Goal: Information Seeking & Learning: Learn about a topic

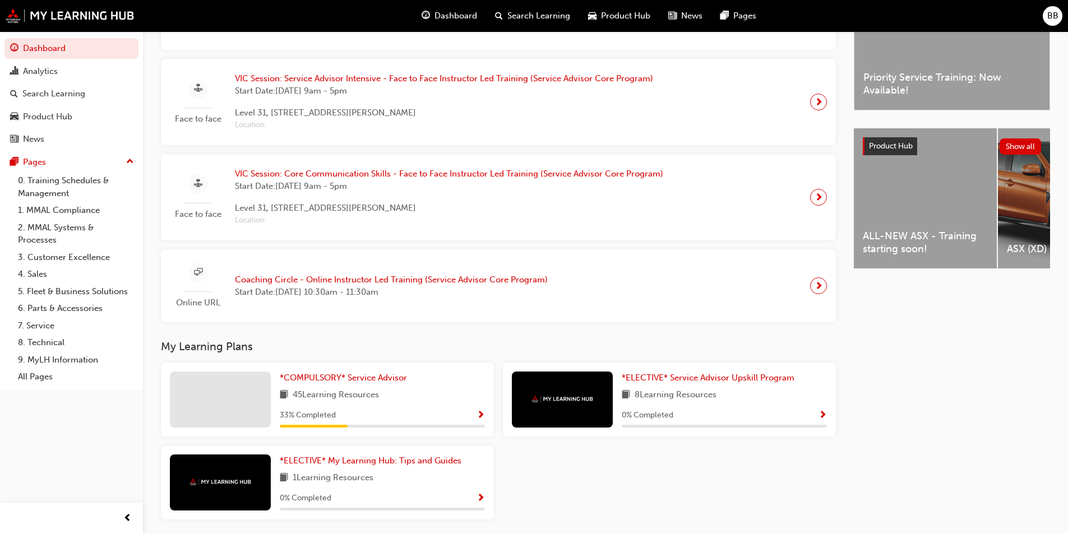
scroll to position [389, 0]
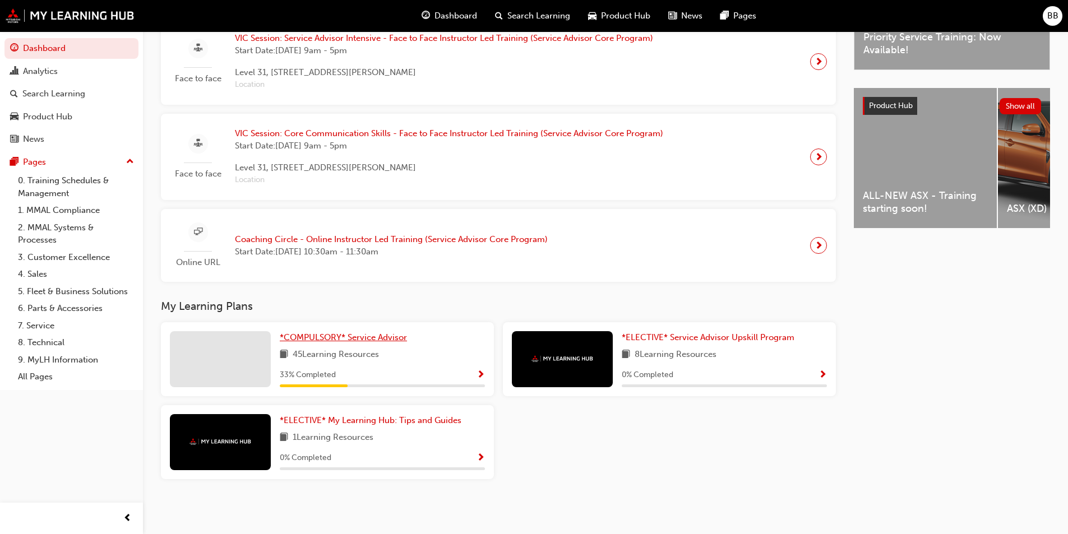
click at [377, 332] on link "*COMPULSORY* Service Advisor" at bounding box center [346, 337] width 132 height 13
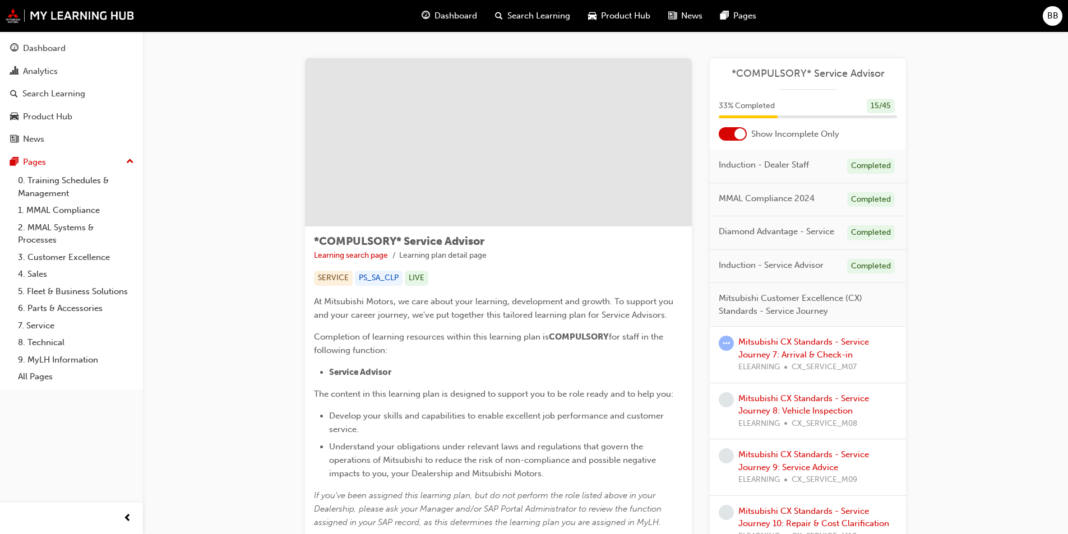
click at [737, 136] on div at bounding box center [733, 133] width 28 height 13
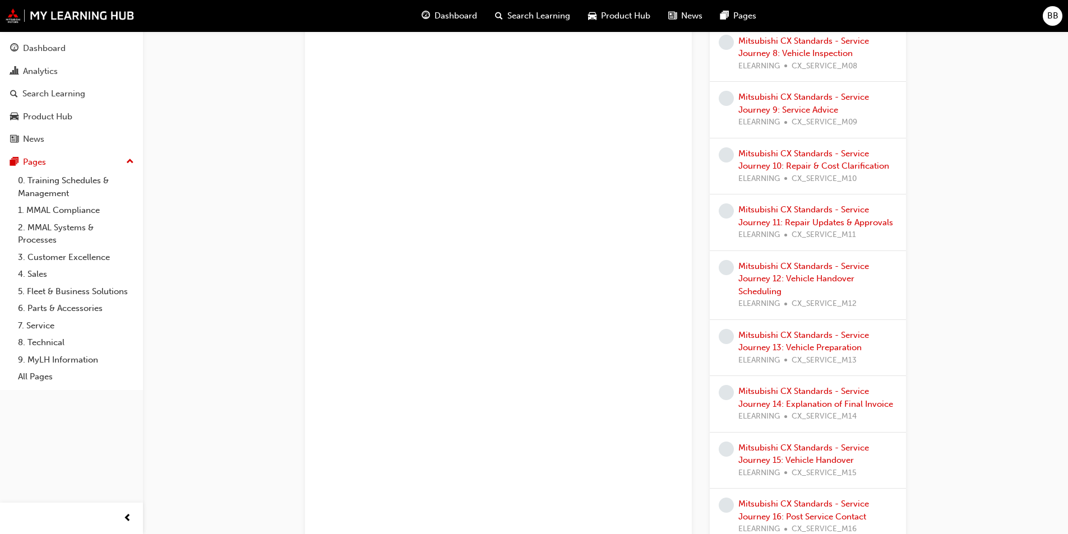
scroll to position [935, 0]
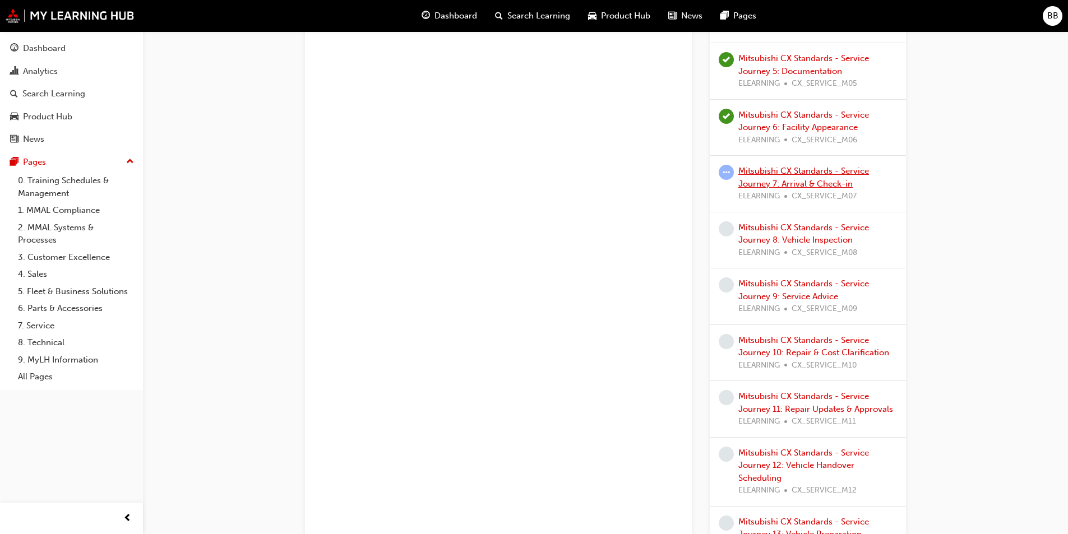
click at [799, 182] on link "Mitsubishi CX Standards - Service Journey 7: Arrival & Check-in" at bounding box center [803, 177] width 131 height 23
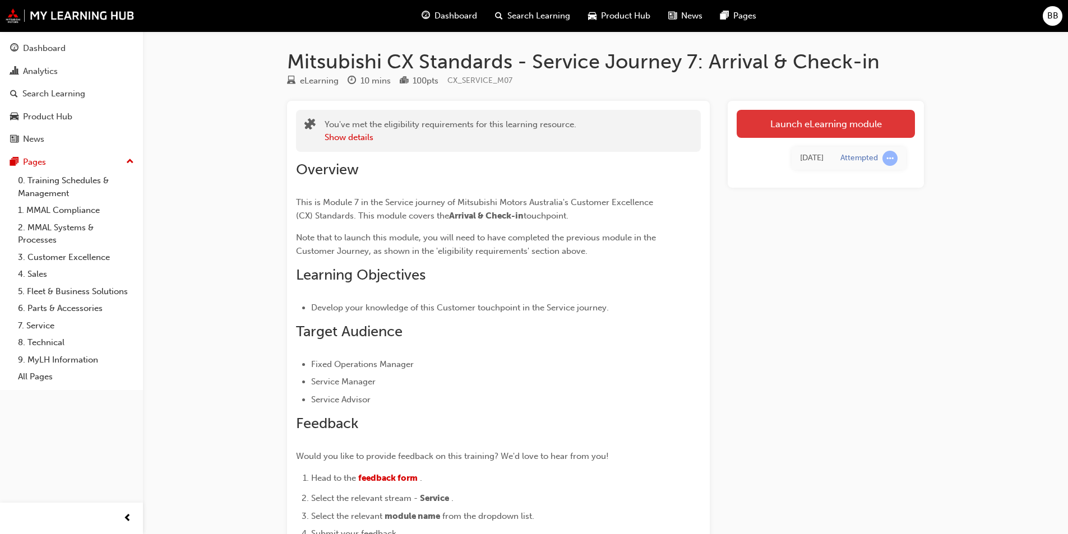
click at [782, 124] on link "Launch eLearning module" at bounding box center [826, 124] width 178 height 28
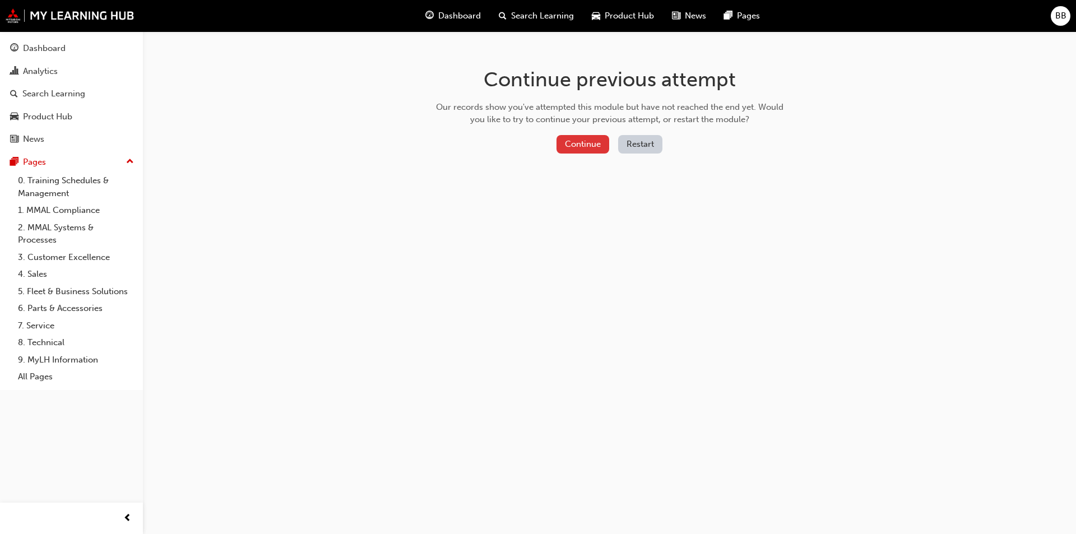
click at [579, 141] on button "Continue" at bounding box center [583, 144] width 53 height 19
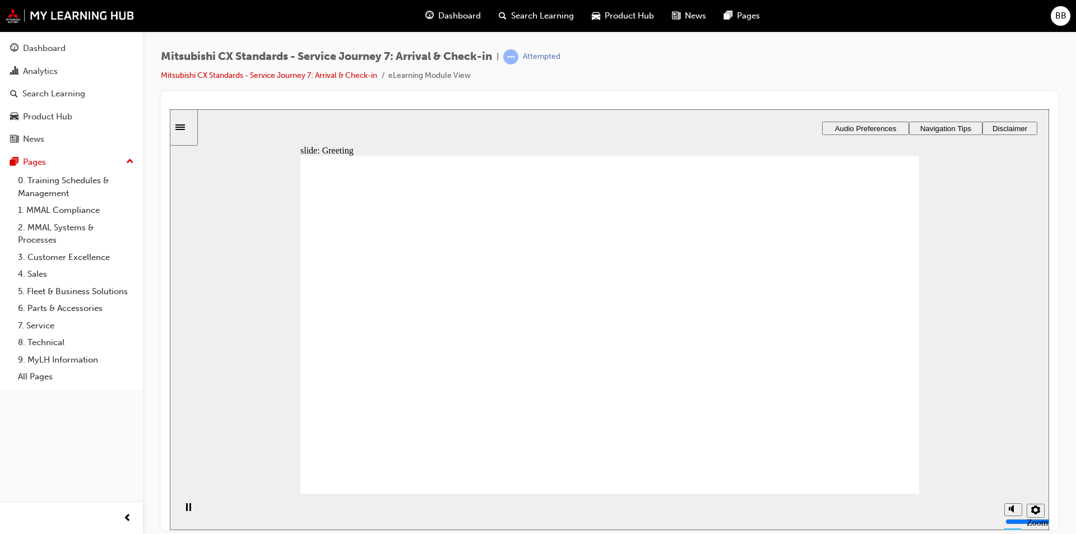
drag, startPoint x: 505, startPoint y: 327, endPoint x: 632, endPoint y: 292, distance: 132.8
drag, startPoint x: 473, startPoint y: 343, endPoint x: 775, endPoint y: 319, distance: 303.2
drag, startPoint x: 467, startPoint y: 346, endPoint x: 565, endPoint y: 340, distance: 97.8
drag, startPoint x: 467, startPoint y: 341, endPoint x: 613, endPoint y: 365, distance: 148.3
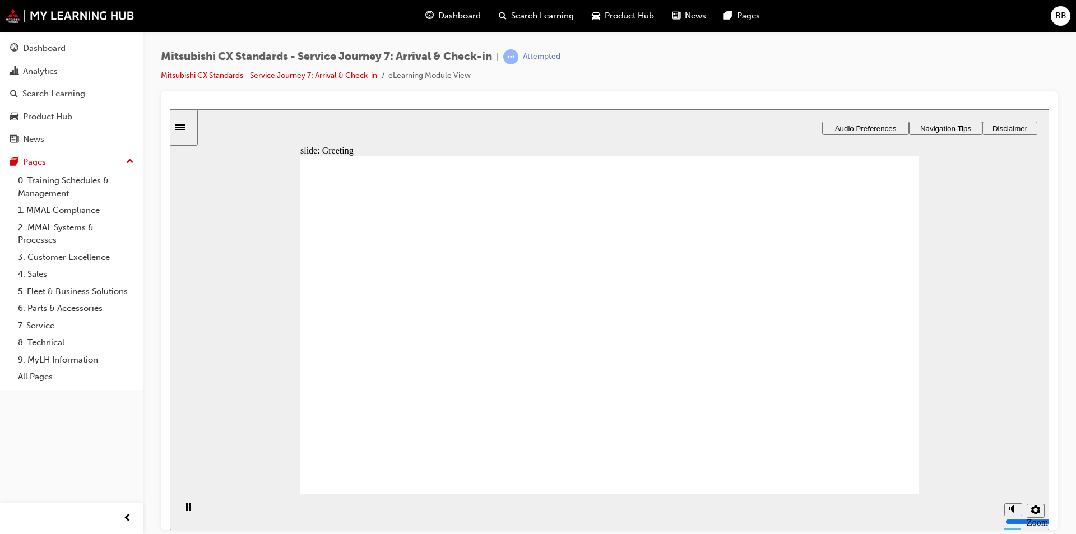
drag, startPoint x: 414, startPoint y: 335, endPoint x: 589, endPoint y: 288, distance: 181.2
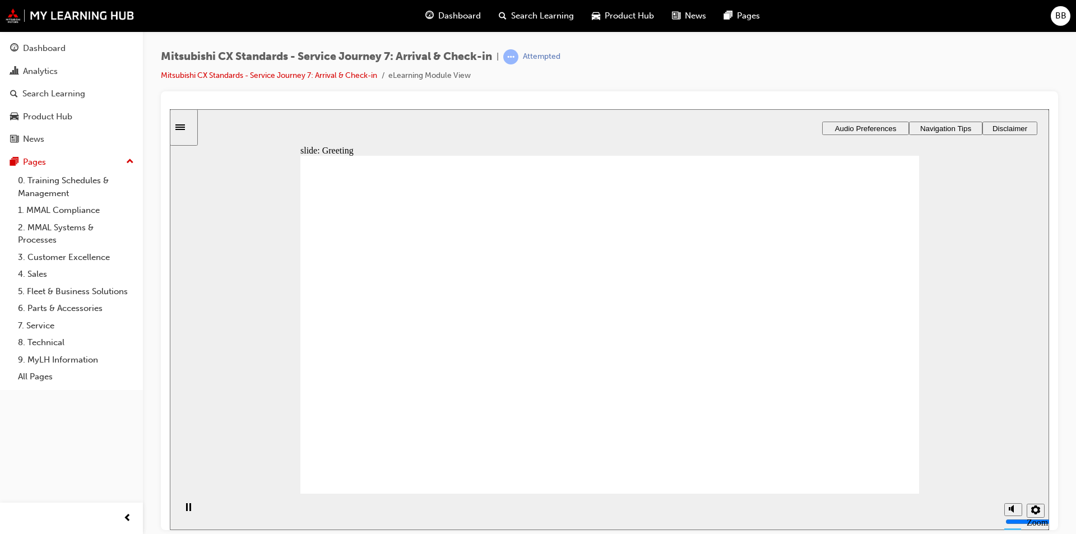
drag, startPoint x: 487, startPoint y: 341, endPoint x: 620, endPoint y: 334, distance: 132.5
drag, startPoint x: 599, startPoint y: 300, endPoint x: 769, endPoint y: 307, distance: 170.0
drag, startPoint x: 476, startPoint y: 345, endPoint x: 626, endPoint y: 329, distance: 150.5
drag, startPoint x: 475, startPoint y: 338, endPoint x: 839, endPoint y: 326, distance: 364.6
drag, startPoint x: 429, startPoint y: 402, endPoint x: 436, endPoint y: 408, distance: 8.8
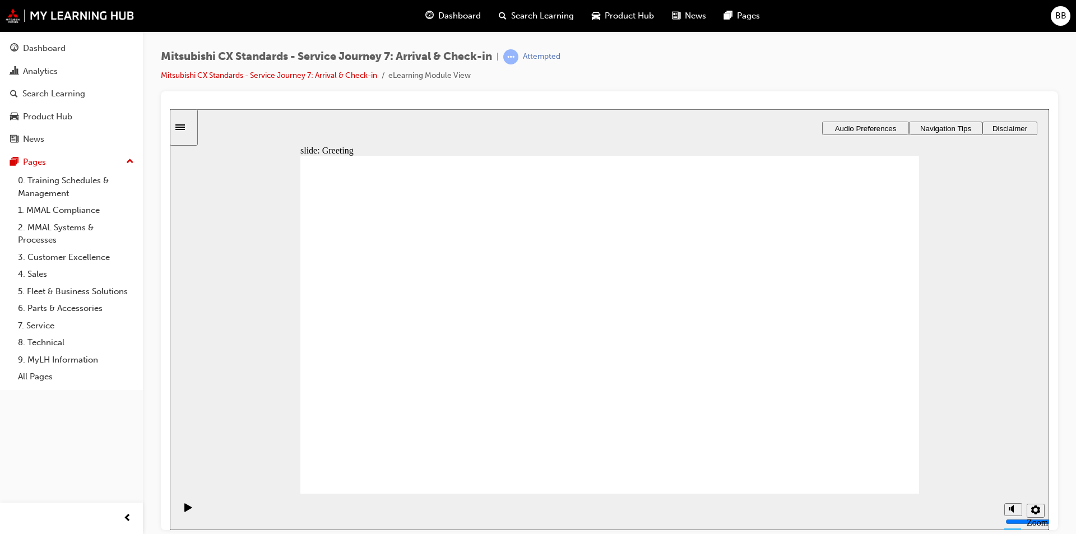
drag, startPoint x: 382, startPoint y: 349, endPoint x: 520, endPoint y: 334, distance: 139.3
drag, startPoint x: 367, startPoint y: 338, endPoint x: 520, endPoint y: 332, distance: 153.7
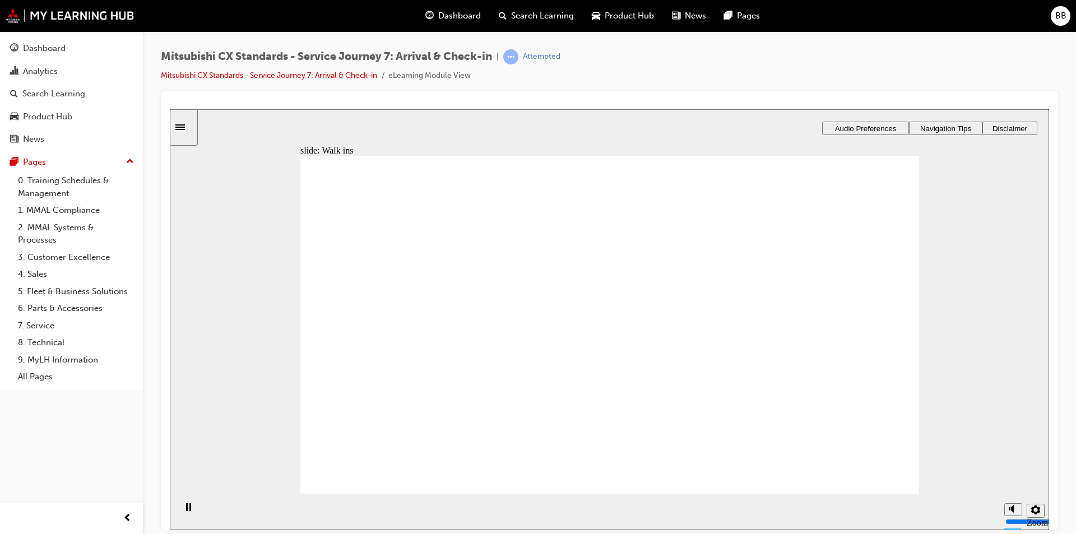
drag, startPoint x: 378, startPoint y: 332, endPoint x: 488, endPoint y: 335, distance: 110.5
drag, startPoint x: 414, startPoint y: 338, endPoint x: 601, endPoint y: 348, distance: 187.0
drag, startPoint x: 428, startPoint y: 344, endPoint x: 557, endPoint y: 358, distance: 129.7
drag, startPoint x: 412, startPoint y: 338, endPoint x: 794, endPoint y: 343, distance: 381.8
drag, startPoint x: 438, startPoint y: 417, endPoint x: 451, endPoint y: 401, distance: 20.3
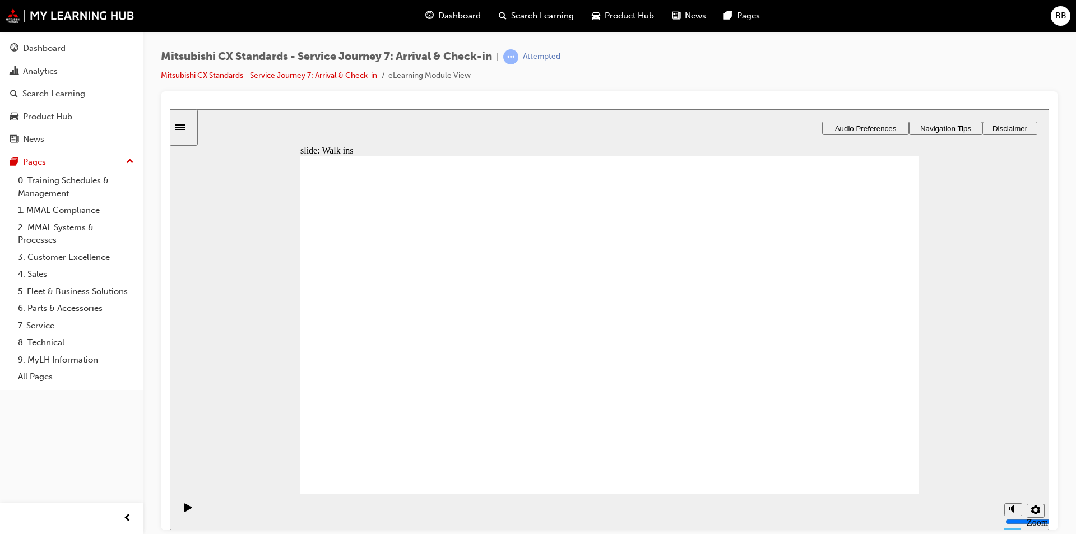
drag, startPoint x: 355, startPoint y: 339, endPoint x: 748, endPoint y: 301, distance: 394.3
drag, startPoint x: 447, startPoint y: 350, endPoint x: 807, endPoint y: 323, distance: 361.5
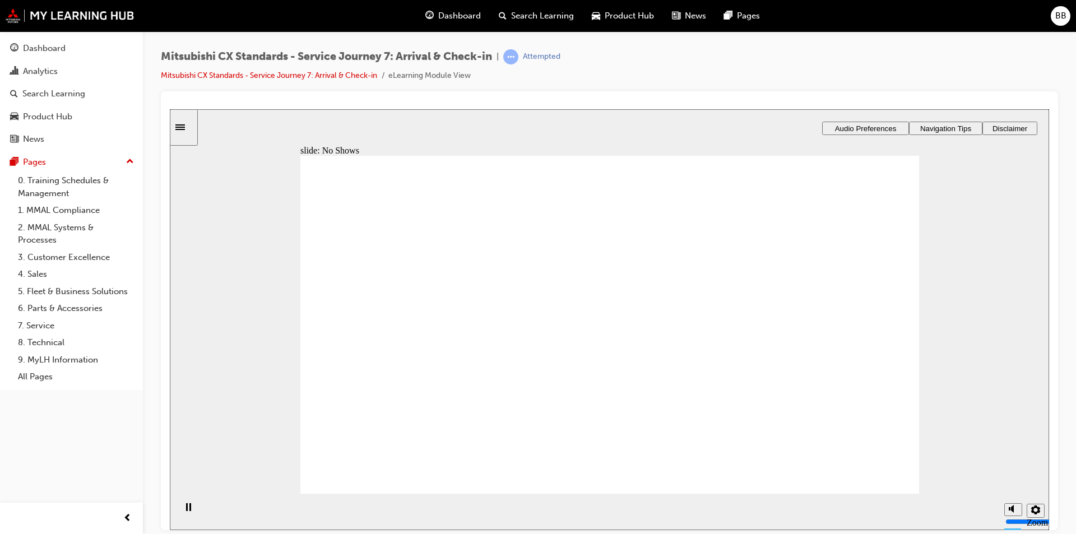
drag, startPoint x: 493, startPoint y: 330, endPoint x: 588, endPoint y: 330, distance: 95.3
drag, startPoint x: 395, startPoint y: 334, endPoint x: 570, endPoint y: 334, distance: 174.9
drag, startPoint x: 646, startPoint y: 332, endPoint x: 771, endPoint y: 356, distance: 127.3
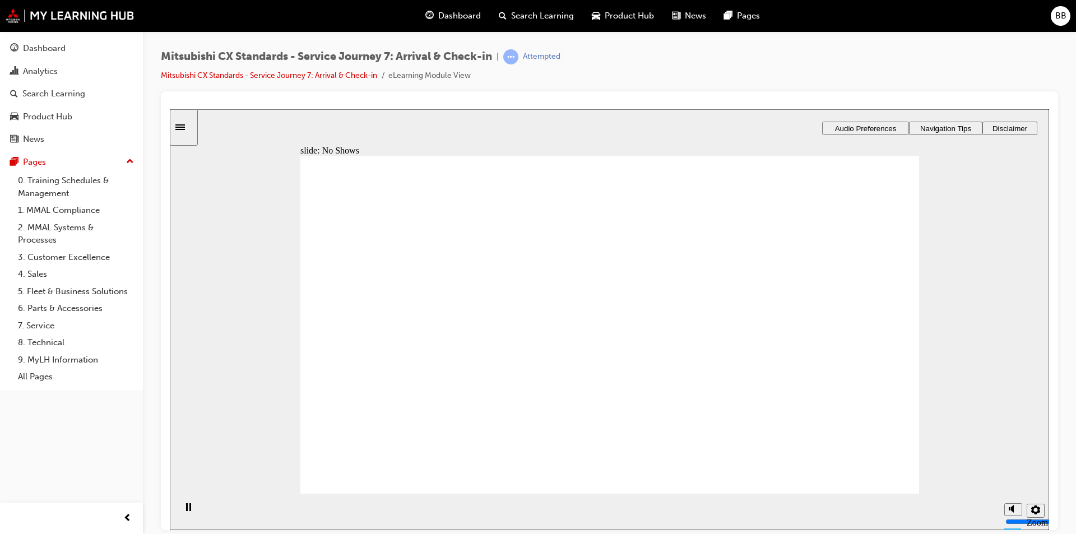
drag, startPoint x: 380, startPoint y: 271, endPoint x: 385, endPoint y: 276, distance: 7.1
checkbox input "true"
drag, startPoint x: 492, startPoint y: 301, endPoint x: 642, endPoint y: 446, distance: 208.6
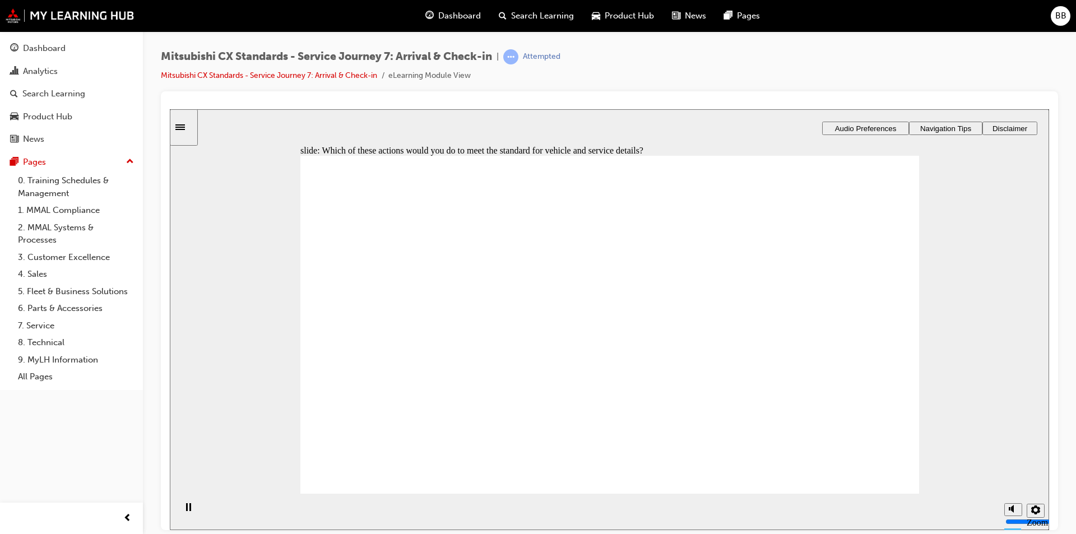
checkbox input "true"
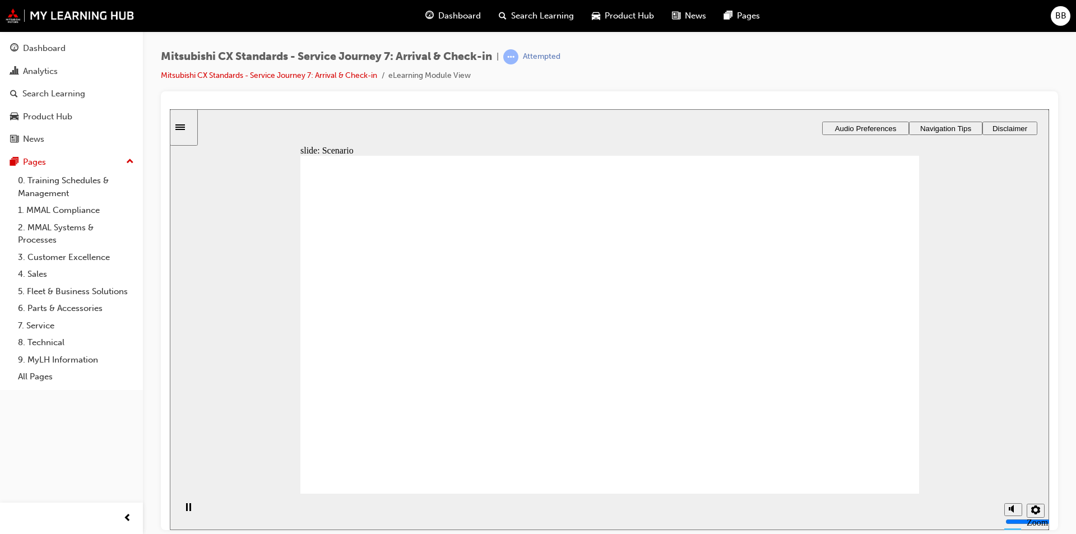
checkbox input "true"
drag, startPoint x: 431, startPoint y: 372, endPoint x: 459, endPoint y: 379, distance: 28.8
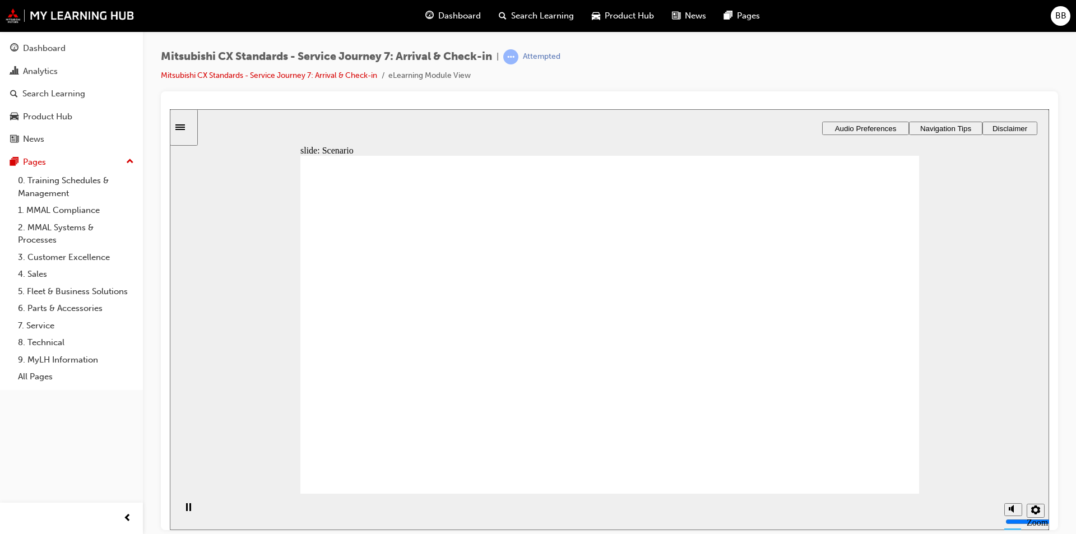
checkbox input "true"
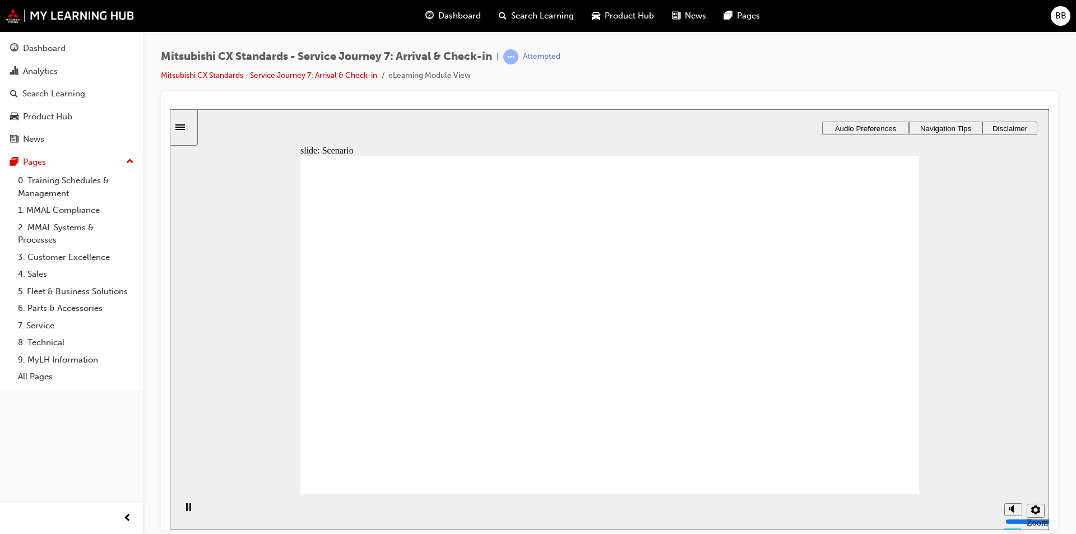
drag, startPoint x: 375, startPoint y: 340, endPoint x: 467, endPoint y: 336, distance: 92.1
drag, startPoint x: 384, startPoint y: 339, endPoint x: 462, endPoint y: 334, distance: 78.6
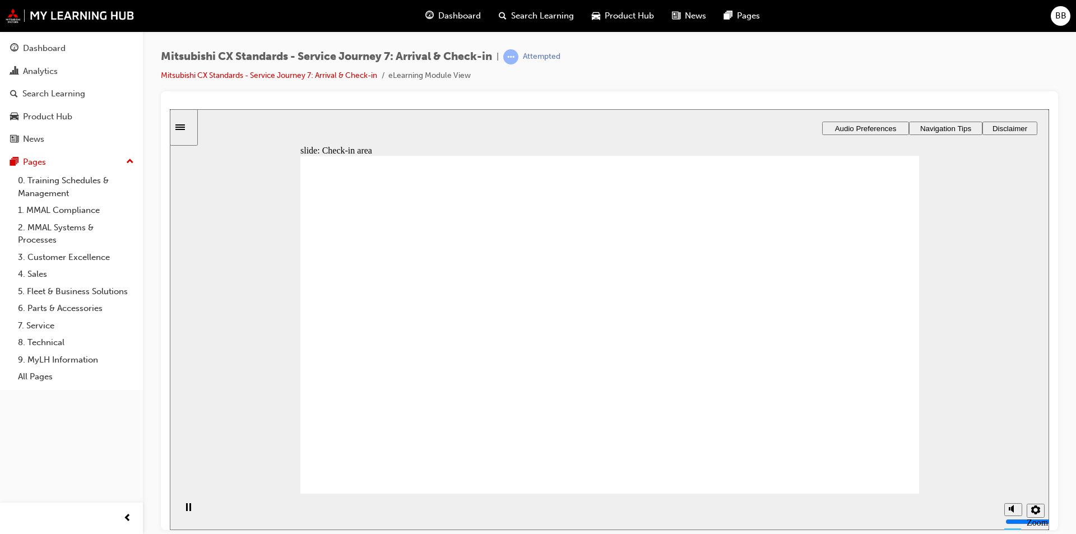
drag, startPoint x: 388, startPoint y: 341, endPoint x: 431, endPoint y: 346, distance: 42.9
drag, startPoint x: 378, startPoint y: 345, endPoint x: 437, endPoint y: 356, distance: 60.5
drag, startPoint x: 438, startPoint y: 356, endPoint x: 382, endPoint y: 346, distance: 57.5
drag, startPoint x: 405, startPoint y: 331, endPoint x: 586, endPoint y: 353, distance: 182.4
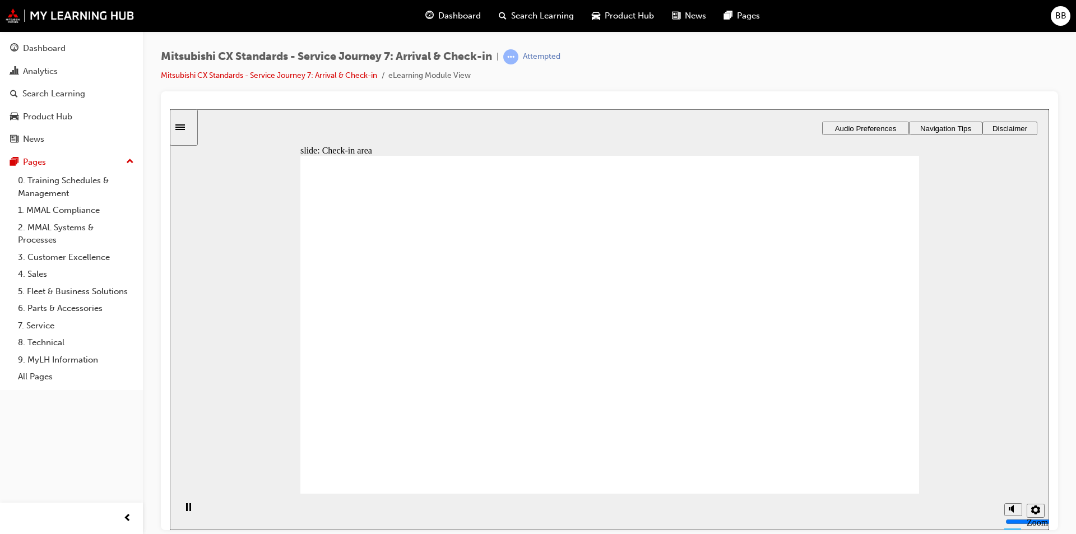
drag, startPoint x: 363, startPoint y: 343, endPoint x: 526, endPoint y: 314, distance: 165.6
drag, startPoint x: 620, startPoint y: 242, endPoint x: 771, endPoint y: 242, distance: 151.4
